Goal: Task Accomplishment & Management: Manage account settings

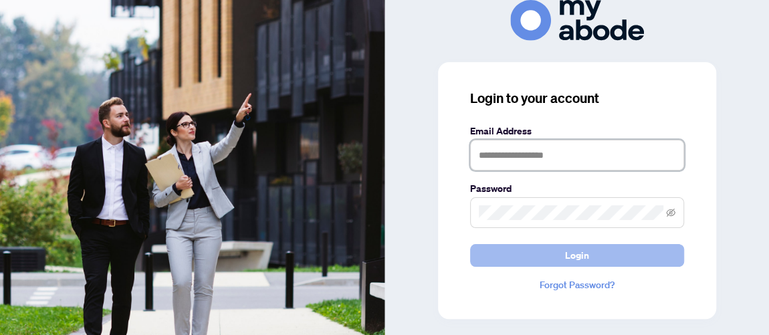
type input "**********"
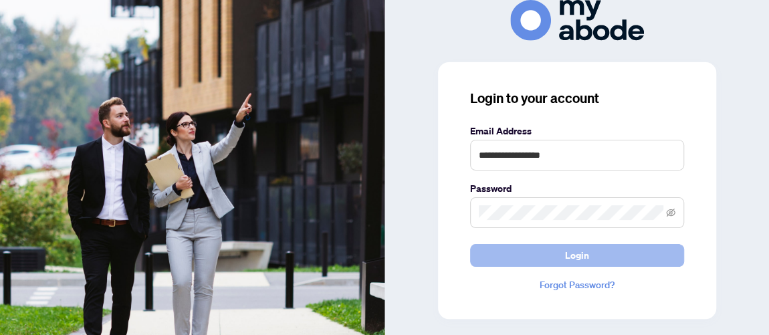
click at [586, 256] on span "Login" at bounding box center [577, 255] width 24 height 21
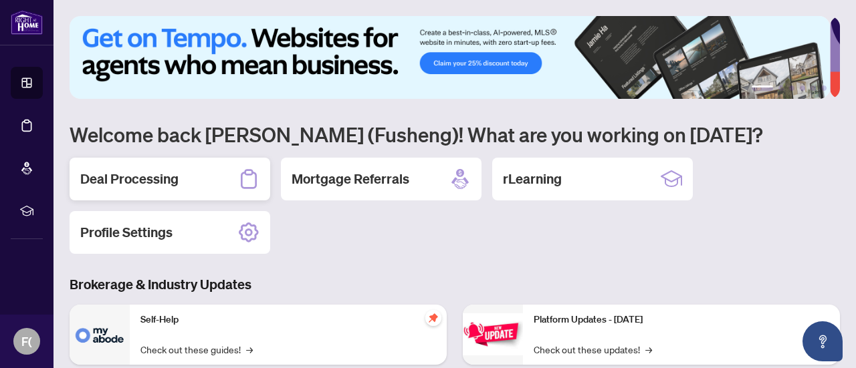
click at [170, 187] on h2 "Deal Processing" at bounding box center [129, 179] width 98 height 19
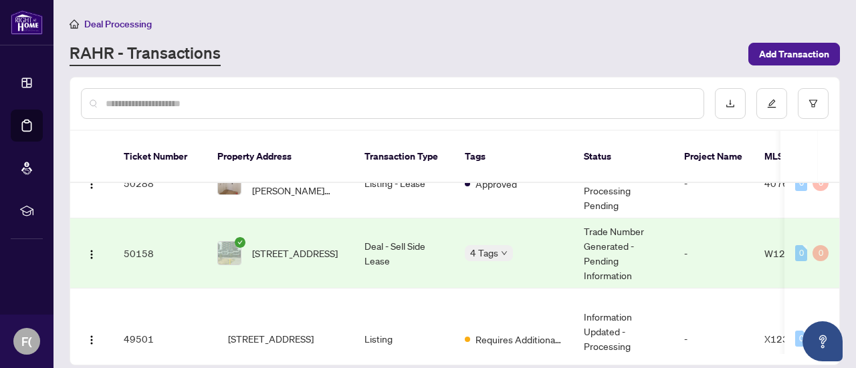
scroll to position [535, 0]
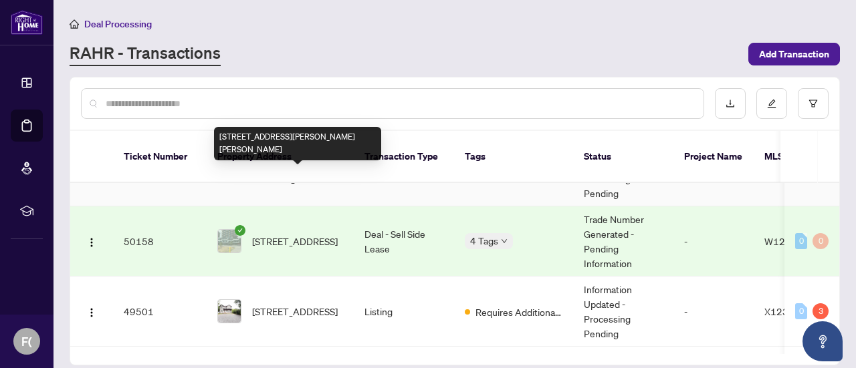
click at [290, 185] on span "1101-1 Jarvis Street, Hamilton, ON L8R 0A8, Canada" at bounding box center [297, 170] width 91 height 29
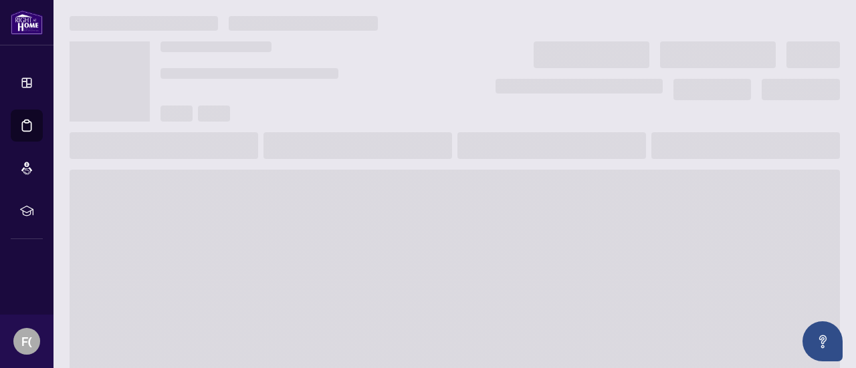
click at [290, 185] on span at bounding box center [455, 277] width 770 height 214
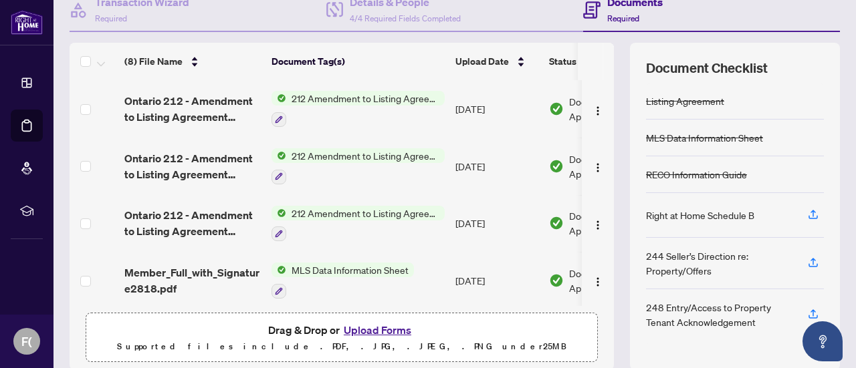
scroll to position [189, 0]
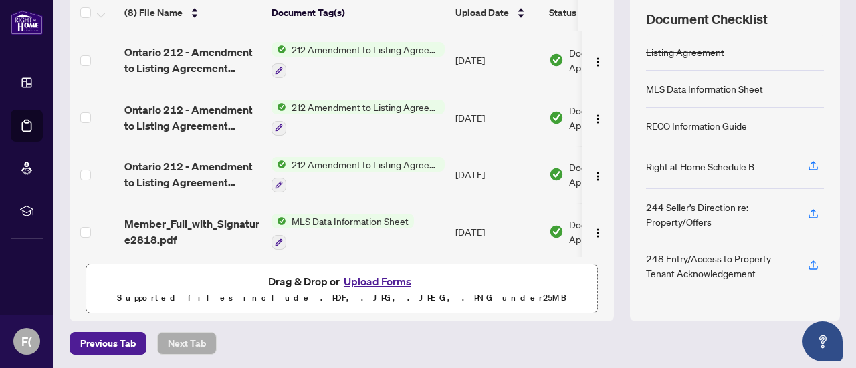
click at [365, 277] on button "Upload Forms" at bounding box center [378, 281] width 76 height 17
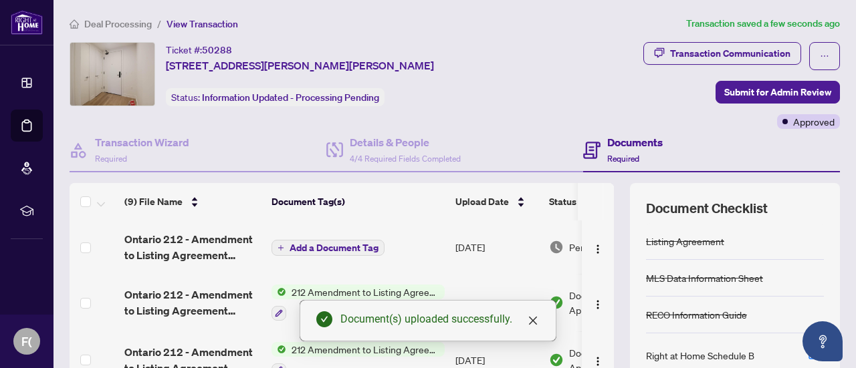
scroll to position [134, 0]
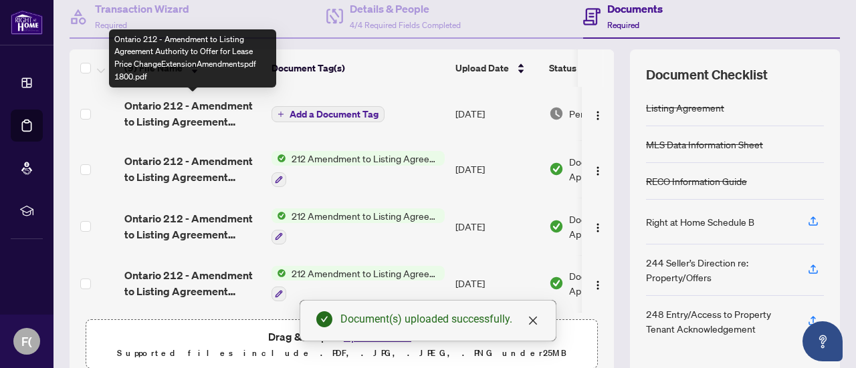
click at [217, 109] on span "Ontario 212 - Amendment to Listing Agreement Authority to Offer for Lease Price…" at bounding box center [192, 114] width 136 height 32
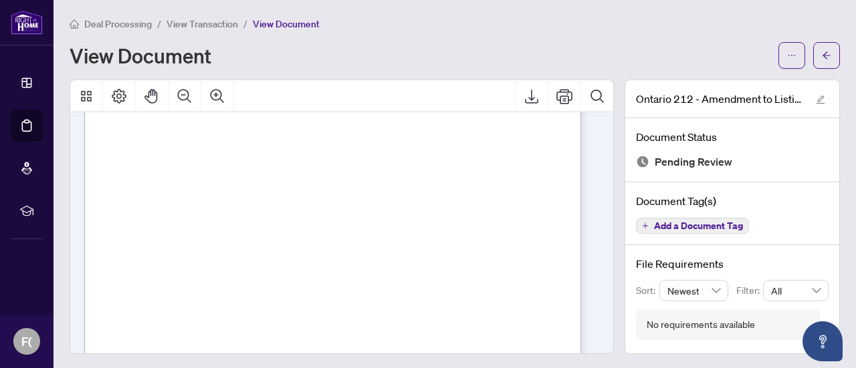
scroll to position [67, 0]
click at [822, 57] on icon "arrow-left" at bounding box center [826, 55] width 9 height 9
